Goal: Find specific page/section

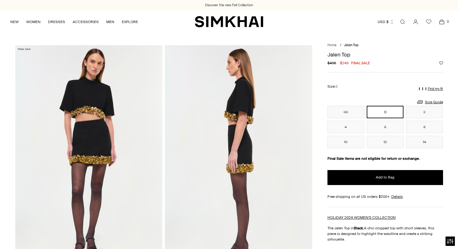
click at [401, 23] on link "Open search modal" at bounding box center [403, 22] width 12 height 12
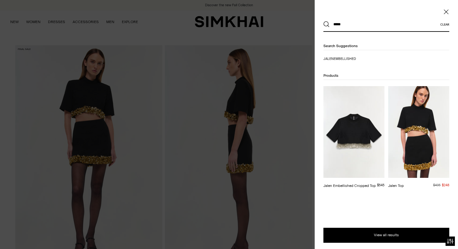
type input "*****"
click at [324, 21] on button "Search" at bounding box center [327, 24] width 6 height 6
